Goal: Find specific page/section: Find specific page/section

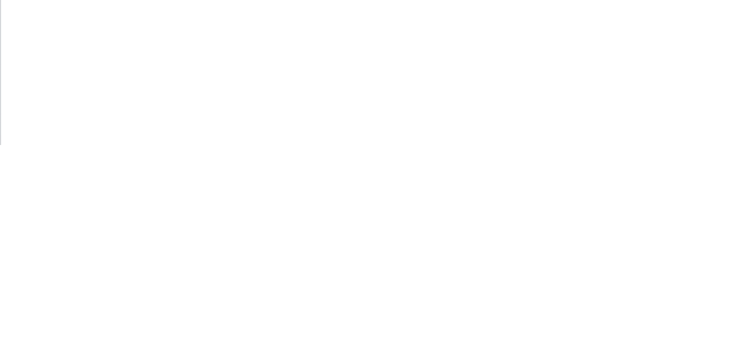
scroll to position [102, 0]
click at [124, 125] on div "Checklists 0/0" at bounding box center [99, 128] width 50 height 10
click at [151, 94] on button "Collaborate" at bounding box center [97, 100] width 109 height 29
click at [611, 56] on button "Close" at bounding box center [590, 63] width 42 height 18
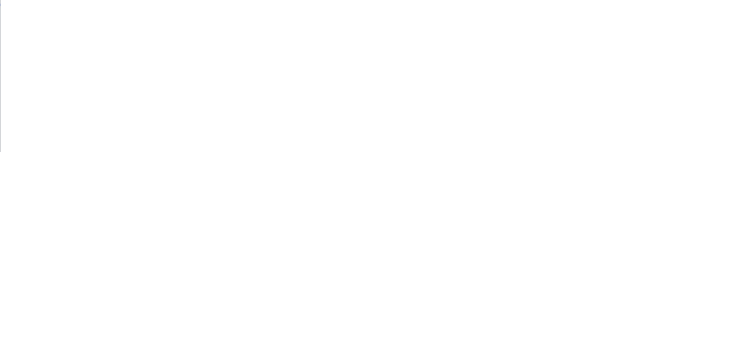
click at [611, 58] on button "Close" at bounding box center [590, 63] width 42 height 18
